Goal: Task Accomplishment & Management: Use online tool/utility

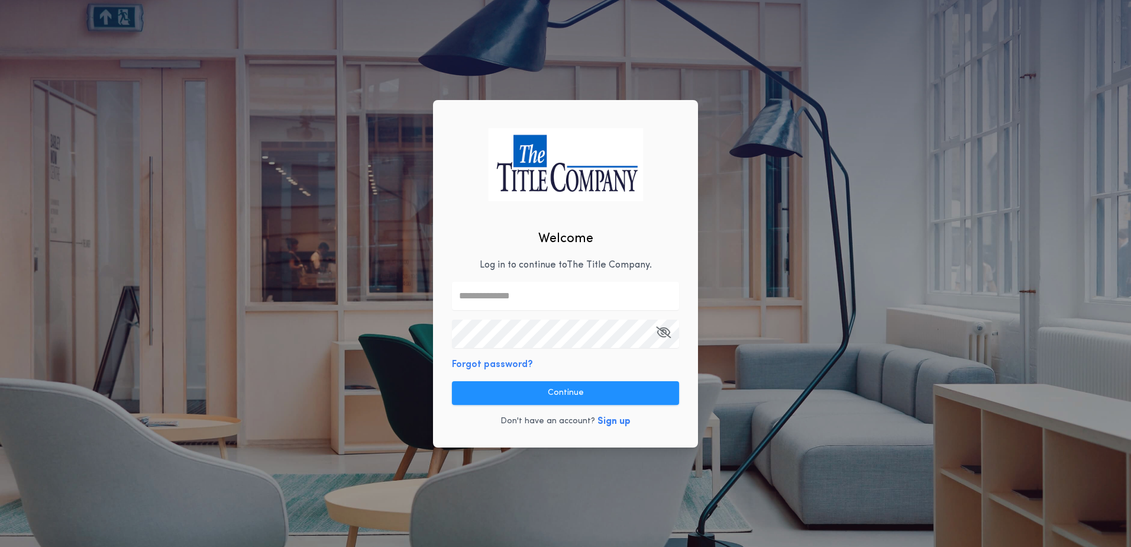
drag, startPoint x: 486, startPoint y: 298, endPoint x: 470, endPoint y: 298, distance: 16.0
click at [470, 303] on input "text" at bounding box center [565, 296] width 227 height 28
type input "**********"
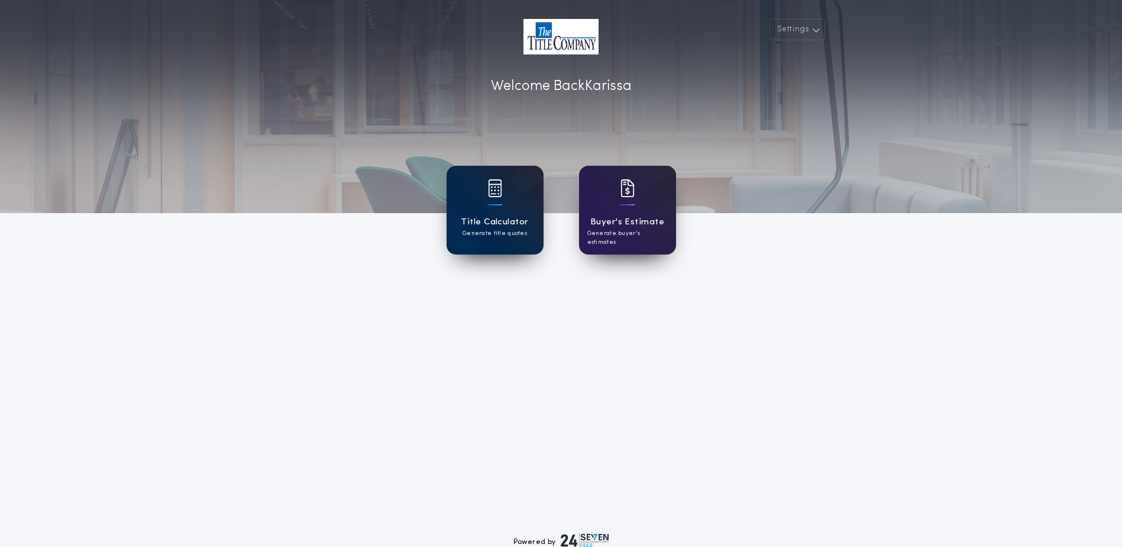
click at [485, 246] on div "Title Calculator Generate title quotes" at bounding box center [495, 210] width 97 height 89
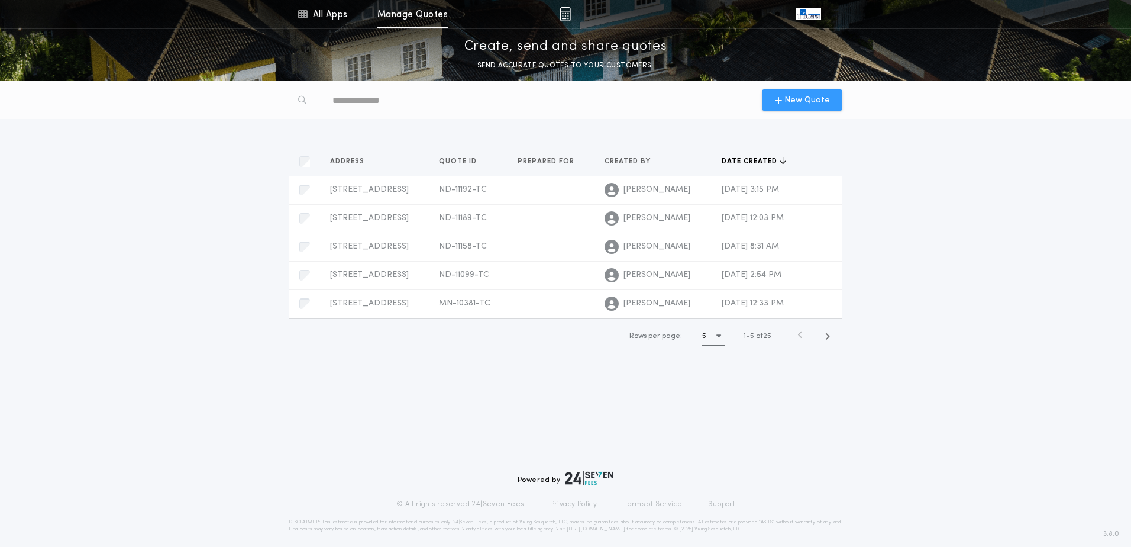
click at [786, 96] on span "New Quote" at bounding box center [807, 100] width 46 height 12
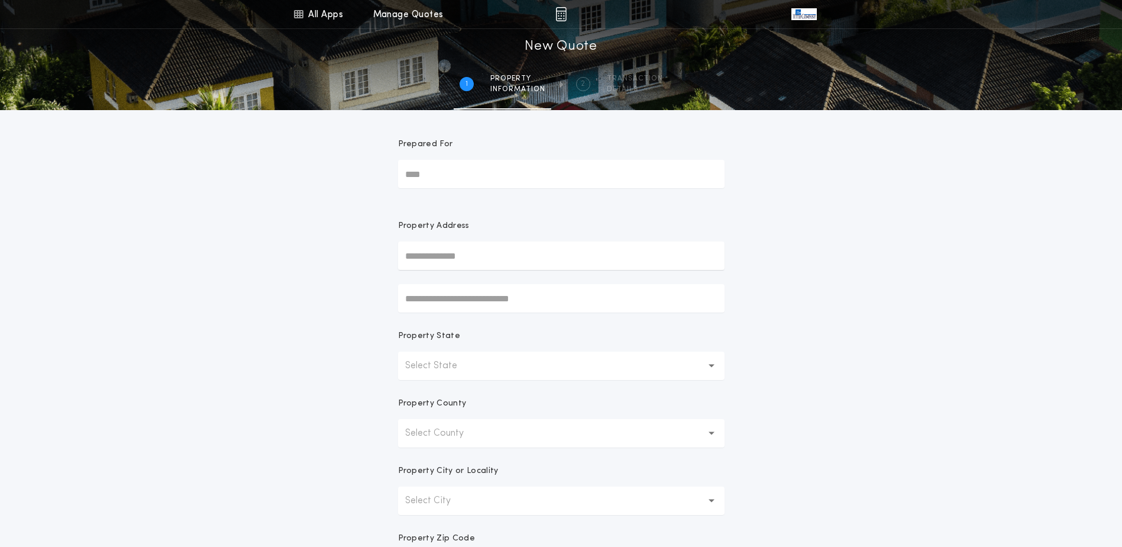
click at [413, 259] on input "text" at bounding box center [561, 255] width 327 height 28
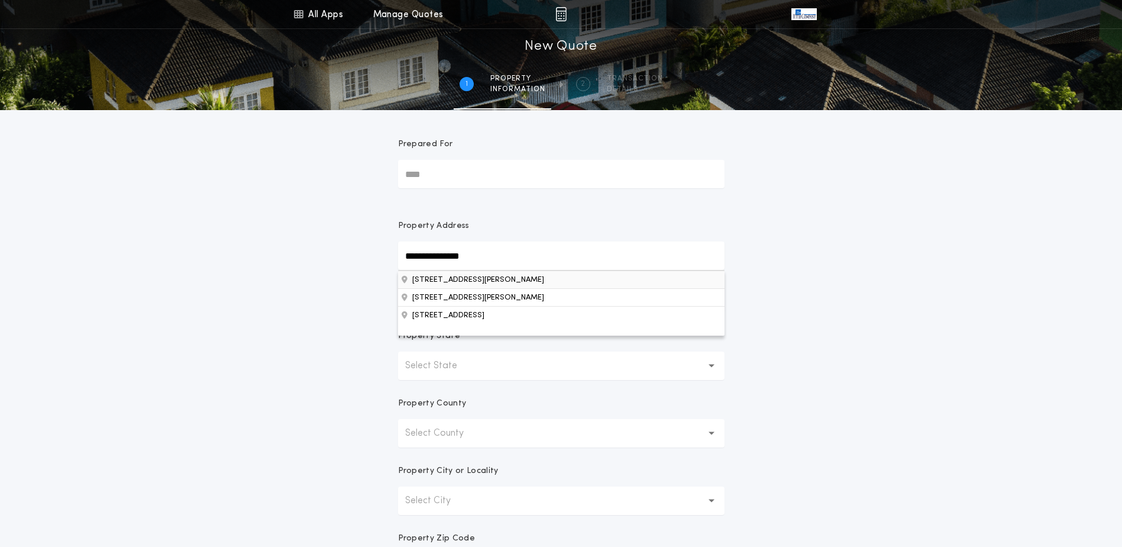
type input "**********"
click at [510, 282] on button "[STREET_ADDRESS][PERSON_NAME]" at bounding box center [561, 279] width 327 height 18
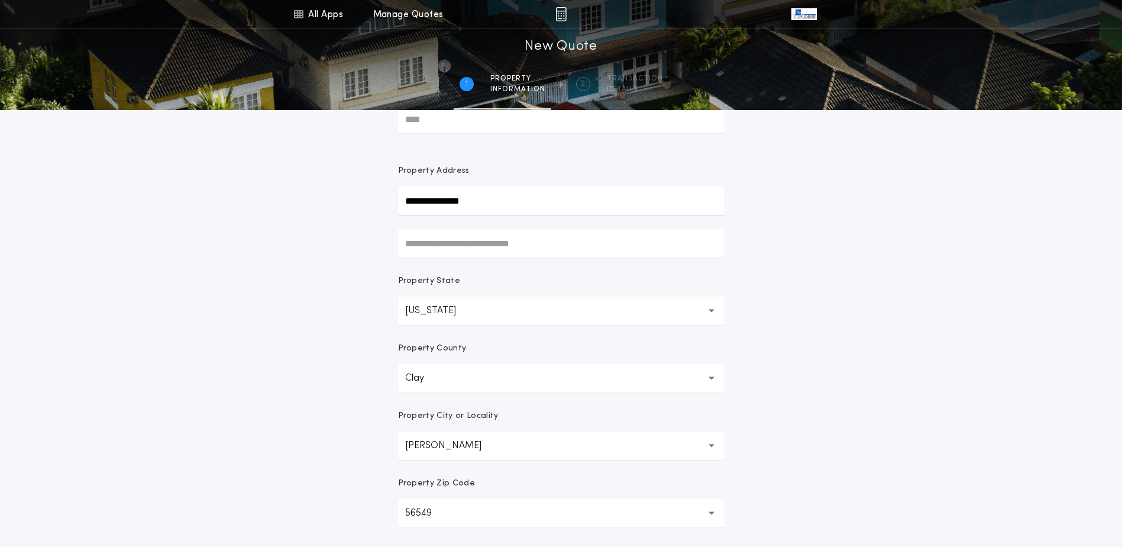
scroll to position [224, 0]
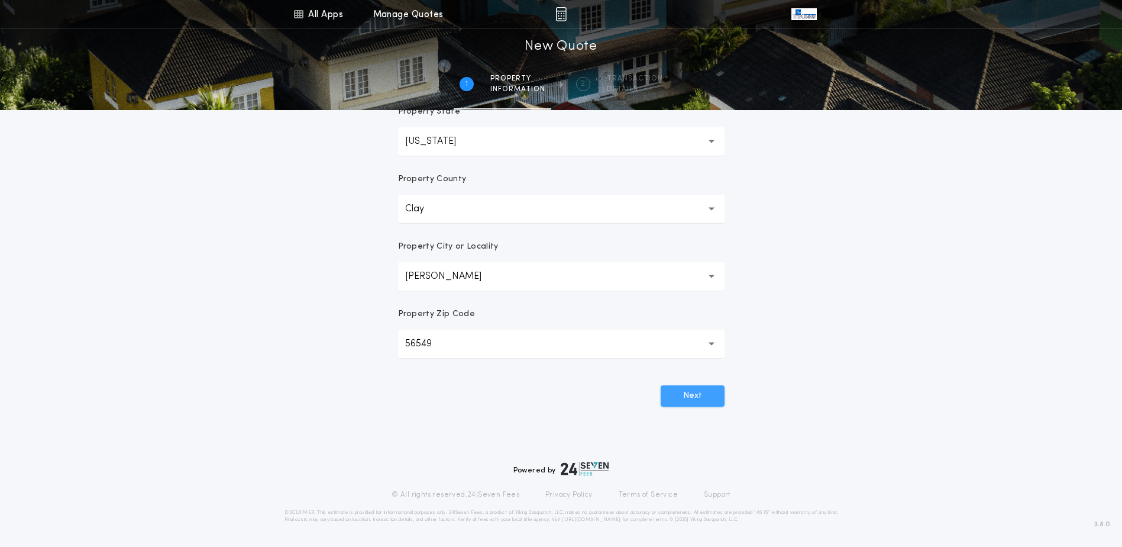
click at [681, 390] on button "Next" at bounding box center [693, 395] width 64 height 21
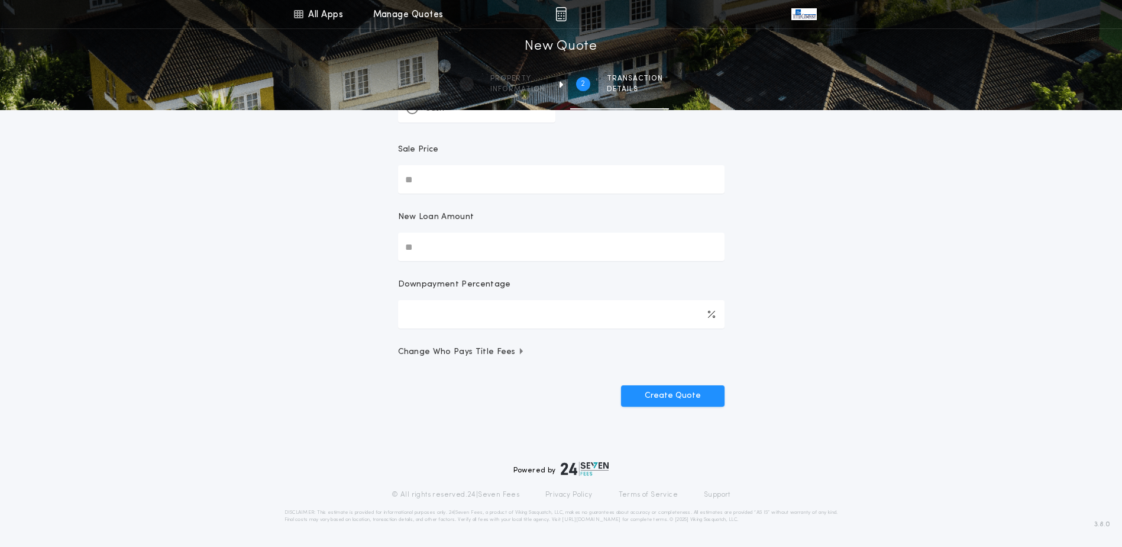
scroll to position [0, 0]
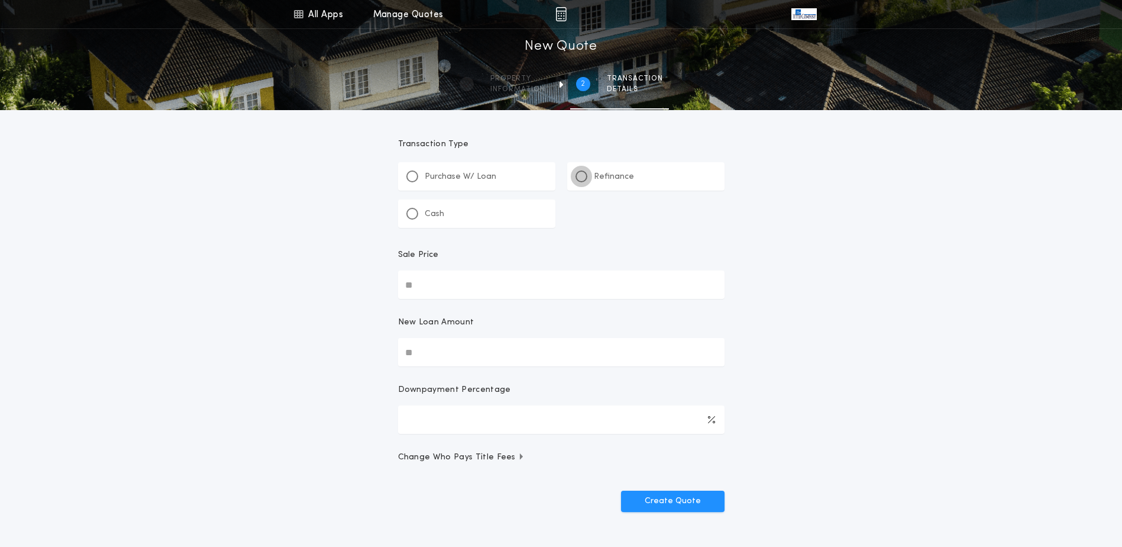
click at [582, 176] on div at bounding box center [582, 176] width 6 height 6
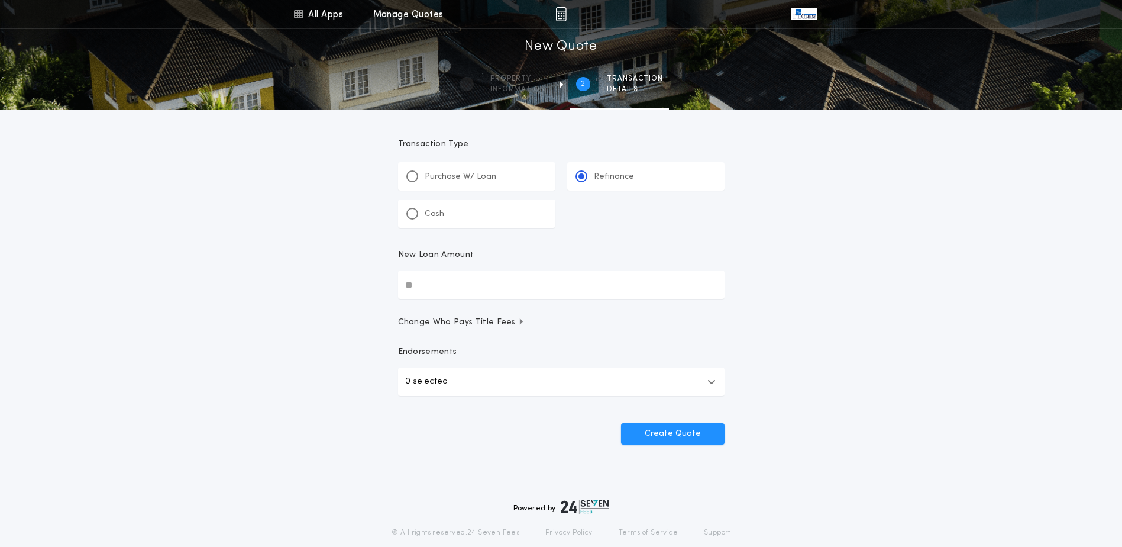
click at [415, 288] on input "New Loan Amount" at bounding box center [561, 284] width 327 height 28
type input "********"
click at [308, 300] on div "All Apps Title Calculator Buyer's Estimate Menu All Apps Manage Quotes 2 /2 New…" at bounding box center [561, 245] width 1122 height 490
click at [650, 436] on button "Create Quote" at bounding box center [673, 433] width 104 height 21
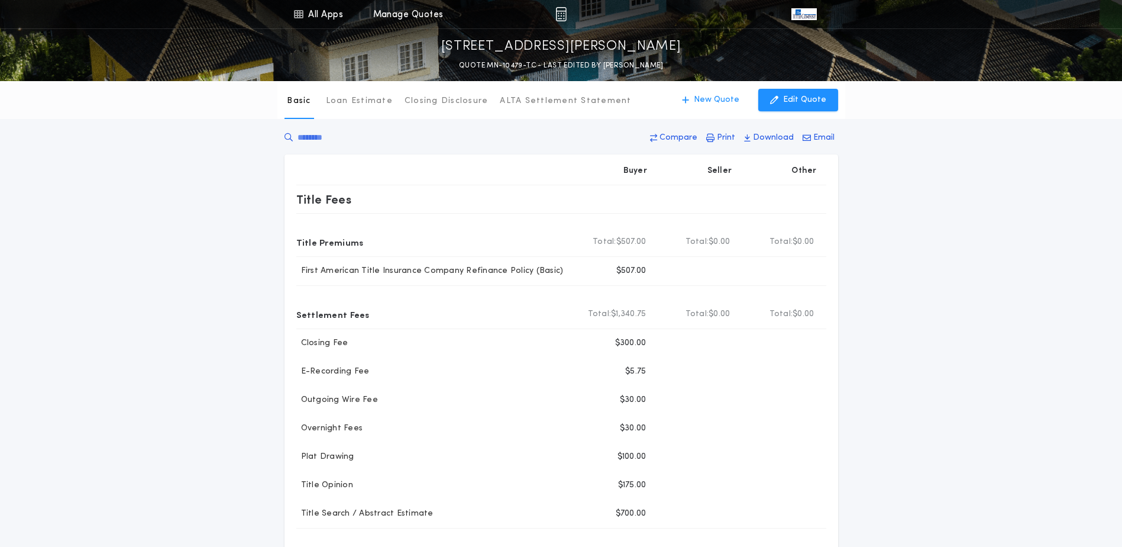
scroll to position [59, 0]
